Goal: Transaction & Acquisition: Purchase product/service

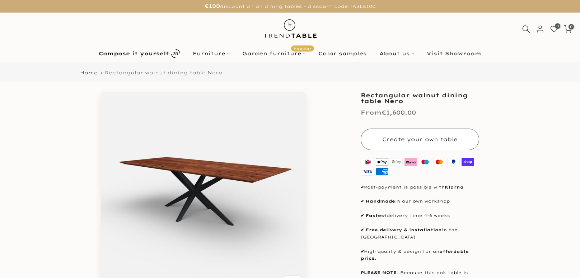
click at [429, 139] on font "Create your own table" at bounding box center [419, 139] width 75 height 6
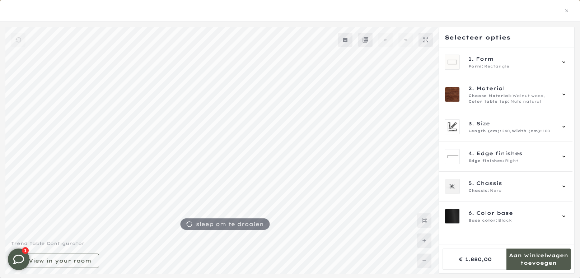
click at [544, 262] on mmq-formatted-message at bounding box center [538, 259] width 64 height 14
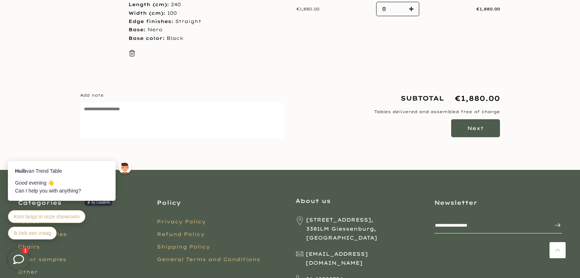
scroll to position [198, 0]
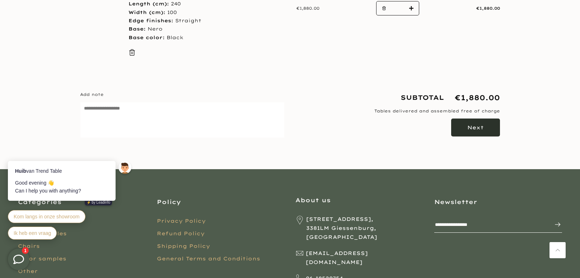
click at [481, 125] on font "Next" at bounding box center [475, 127] width 17 height 6
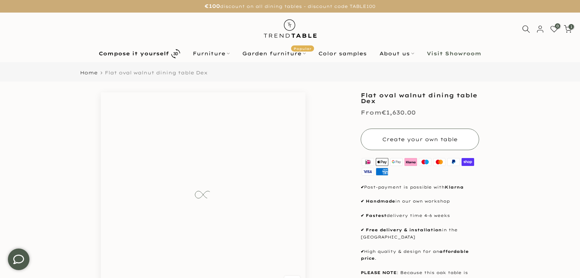
click at [436, 137] on font "Create your own table" at bounding box center [419, 139] width 75 height 6
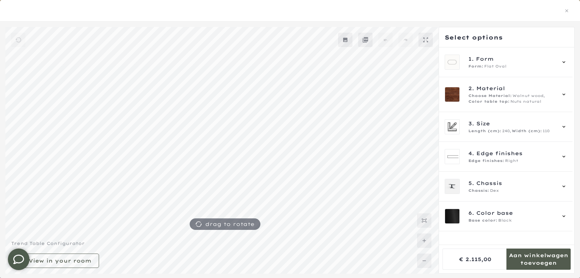
click at [542, 260] on mmq-formatted-message at bounding box center [538, 259] width 64 height 14
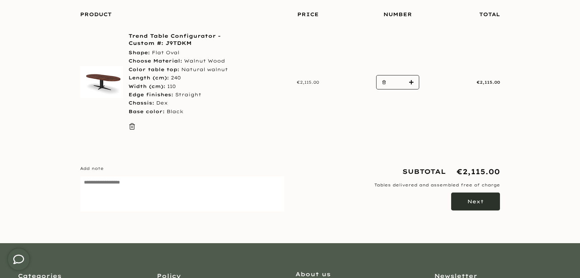
click at [477, 204] on font "Next" at bounding box center [475, 201] width 17 height 6
